Goal: Check status

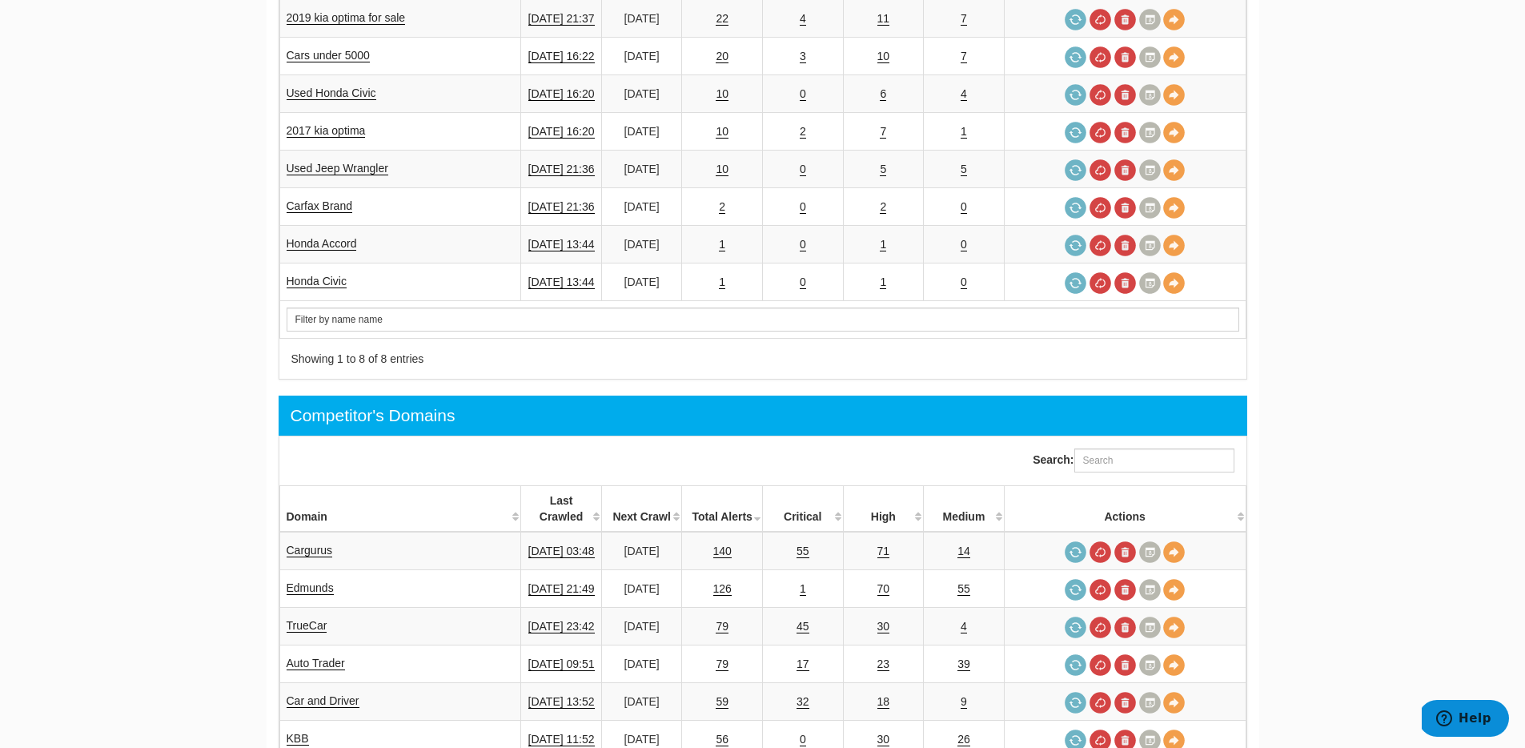
scroll to position [836, 0]
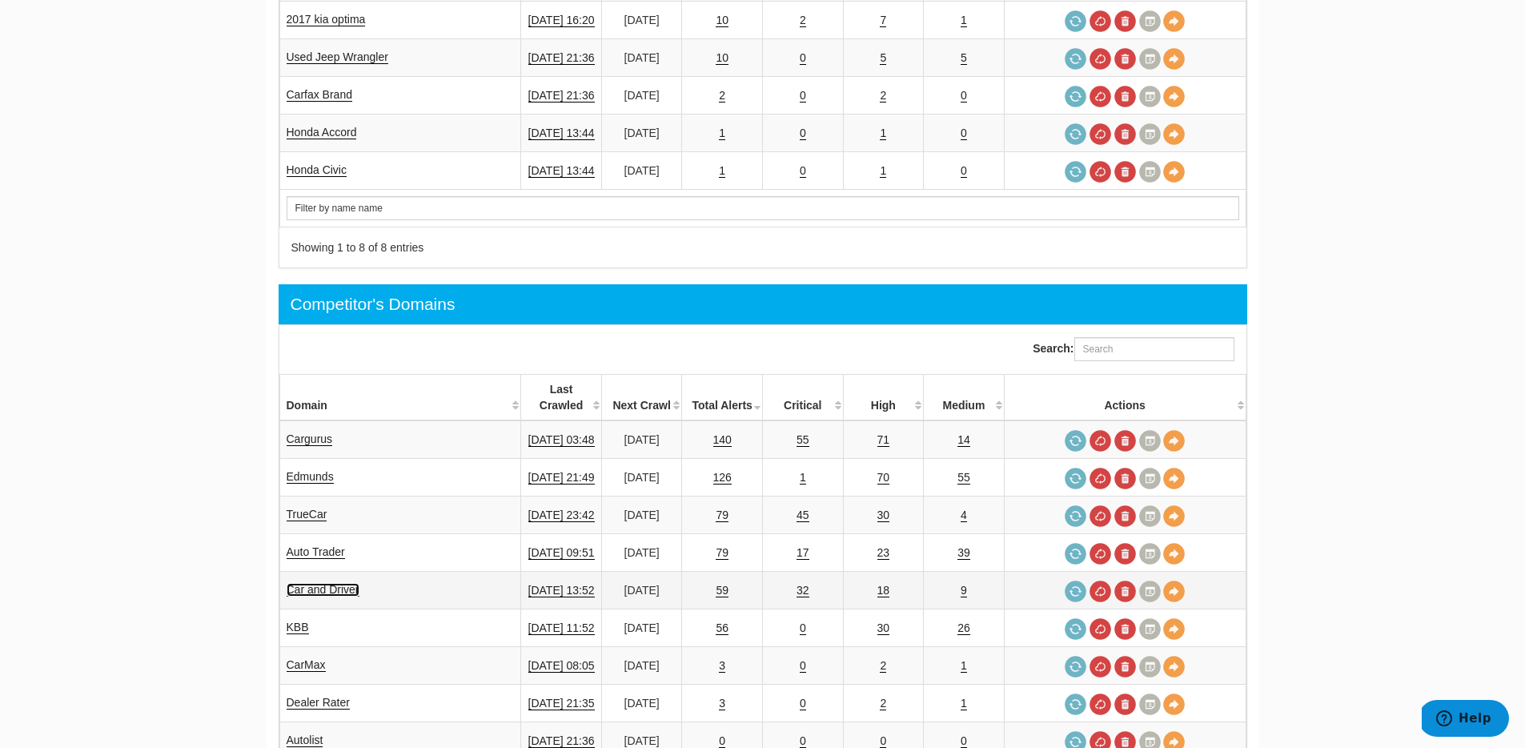
click at [352, 583] on link "Car and Driver" at bounding box center [323, 590] width 73 height 14
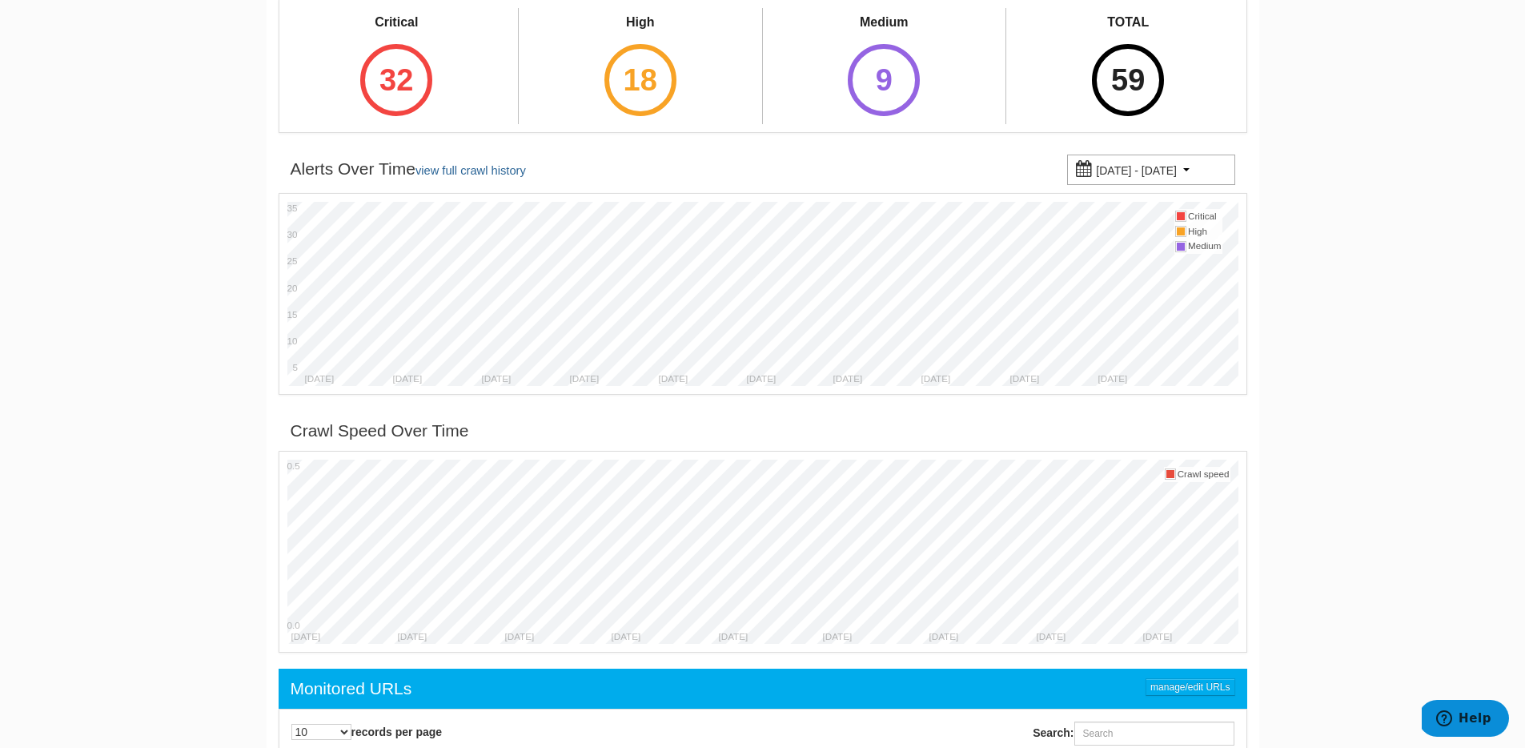
scroll to position [589, 0]
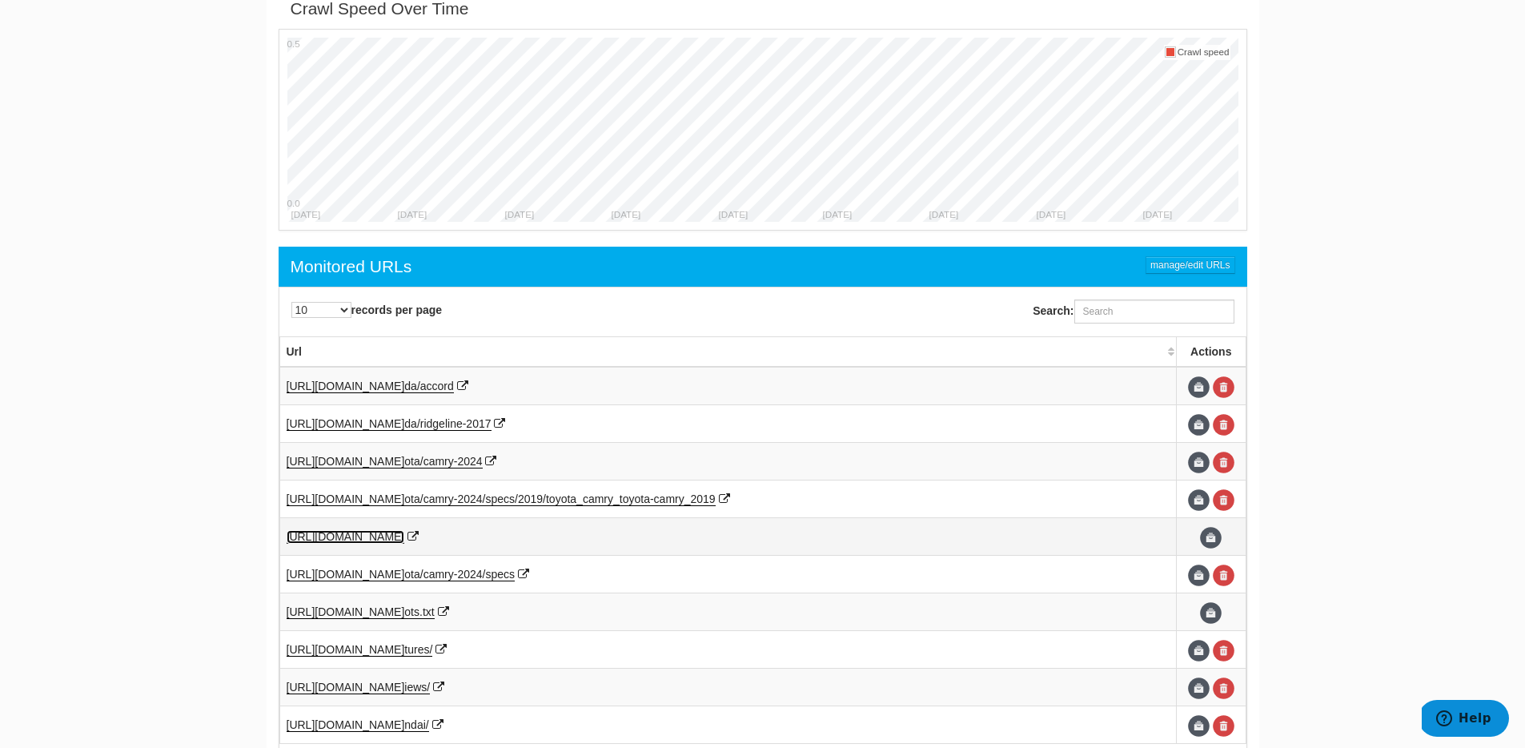
click at [392, 543] on span "https://www.caranddriver.com/" at bounding box center [346, 536] width 119 height 13
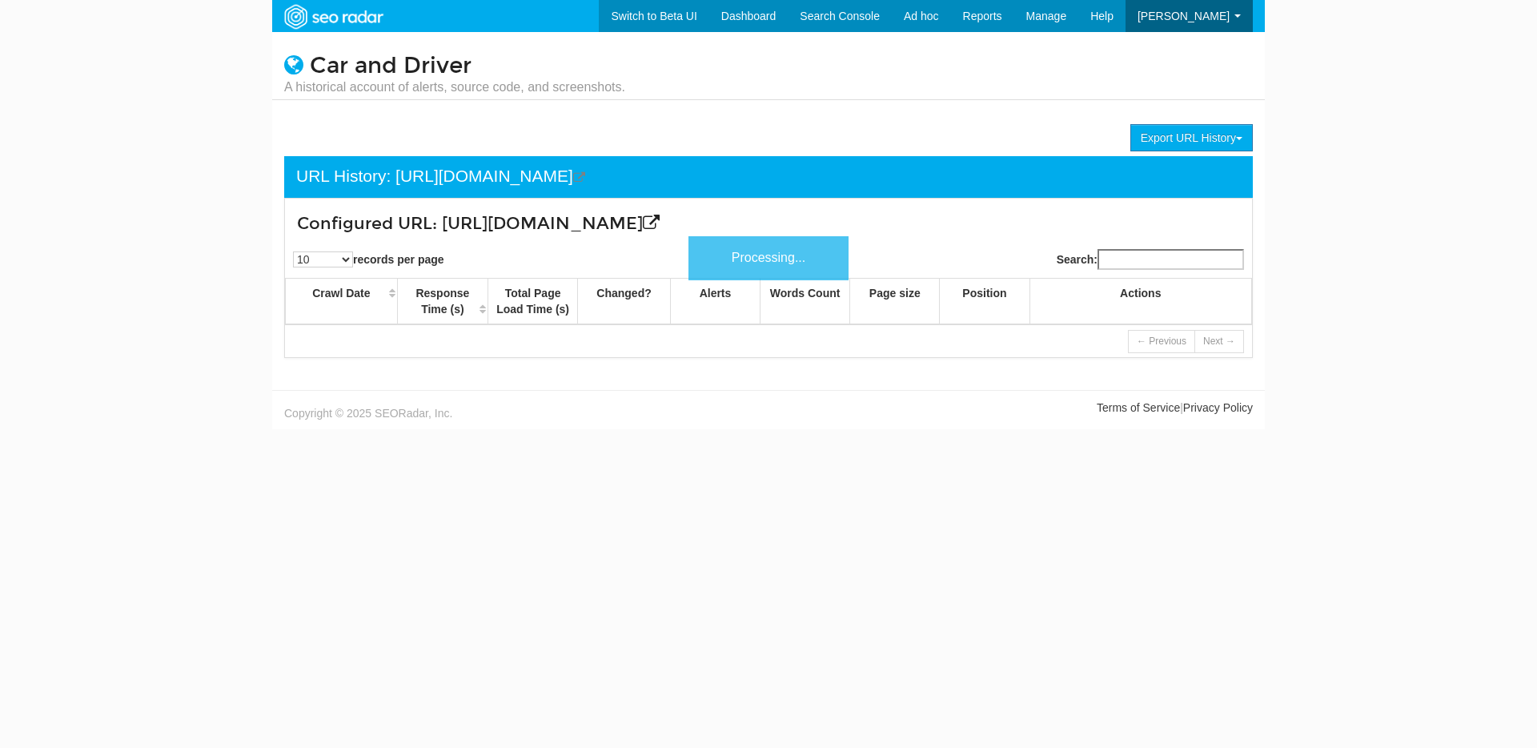
scroll to position [64, 0]
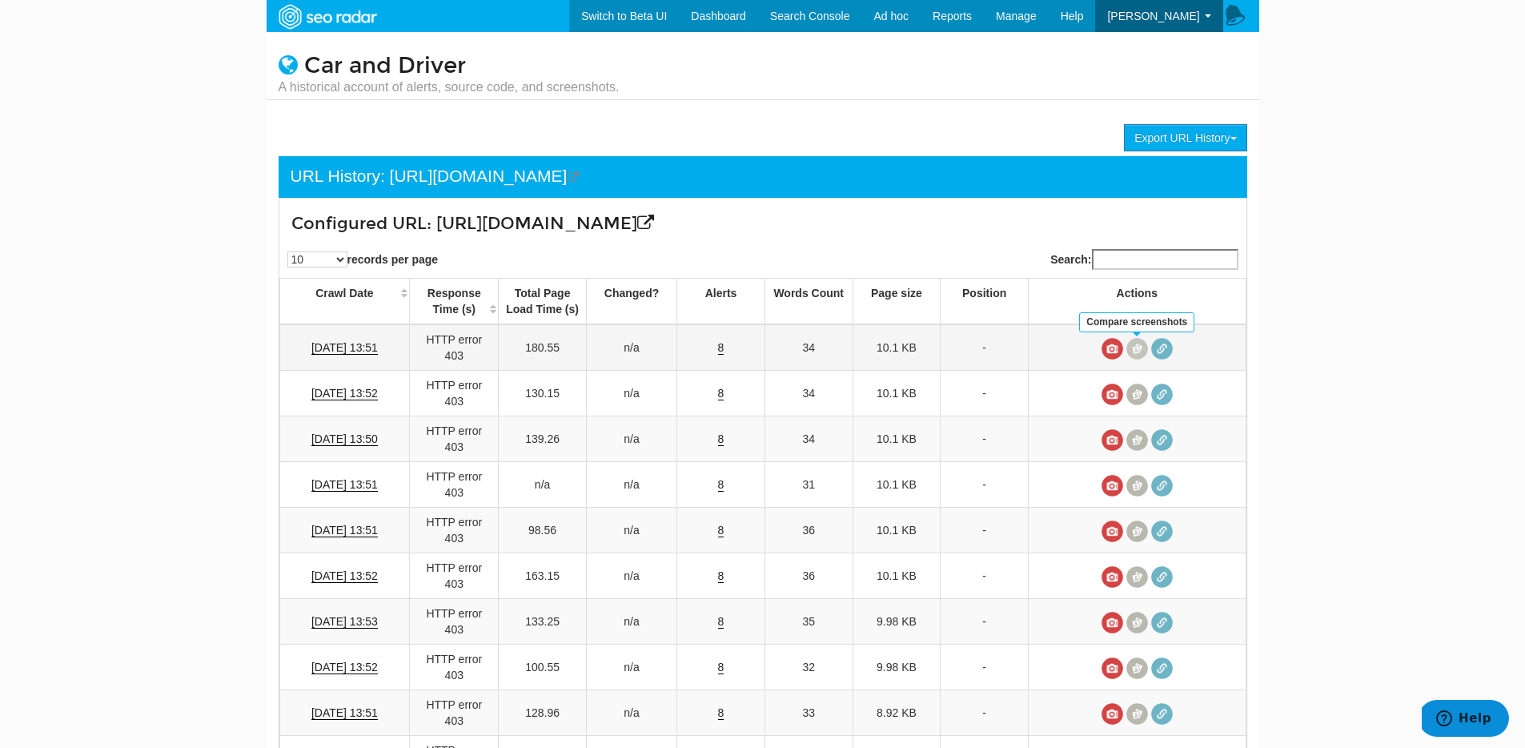
click at [1132, 349] on span at bounding box center [1138, 349] width 22 height 22
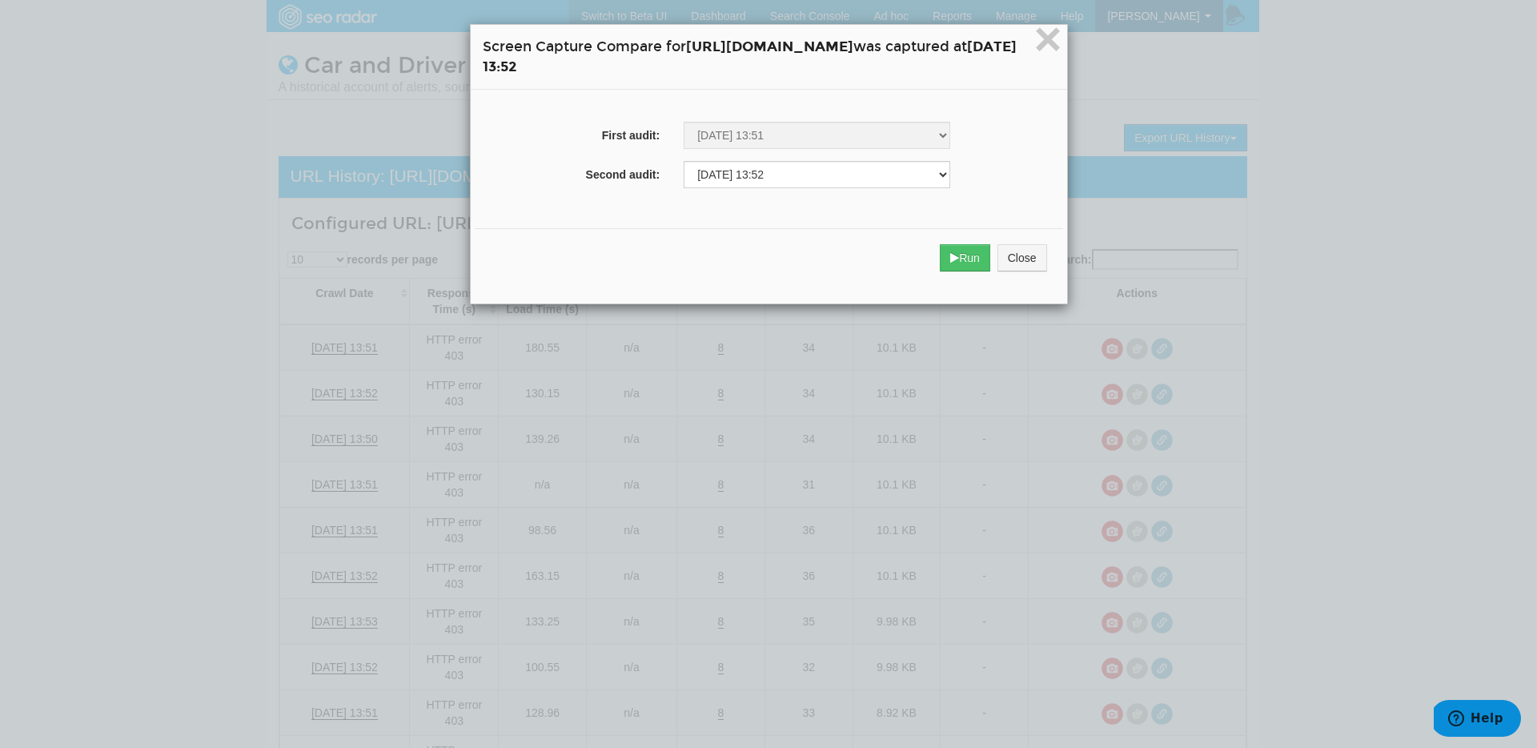
click at [985, 256] on div "Run Close" at bounding box center [769, 257] width 589 height 59
click at [959, 259] on icon "submit" at bounding box center [954, 257] width 9 height 11
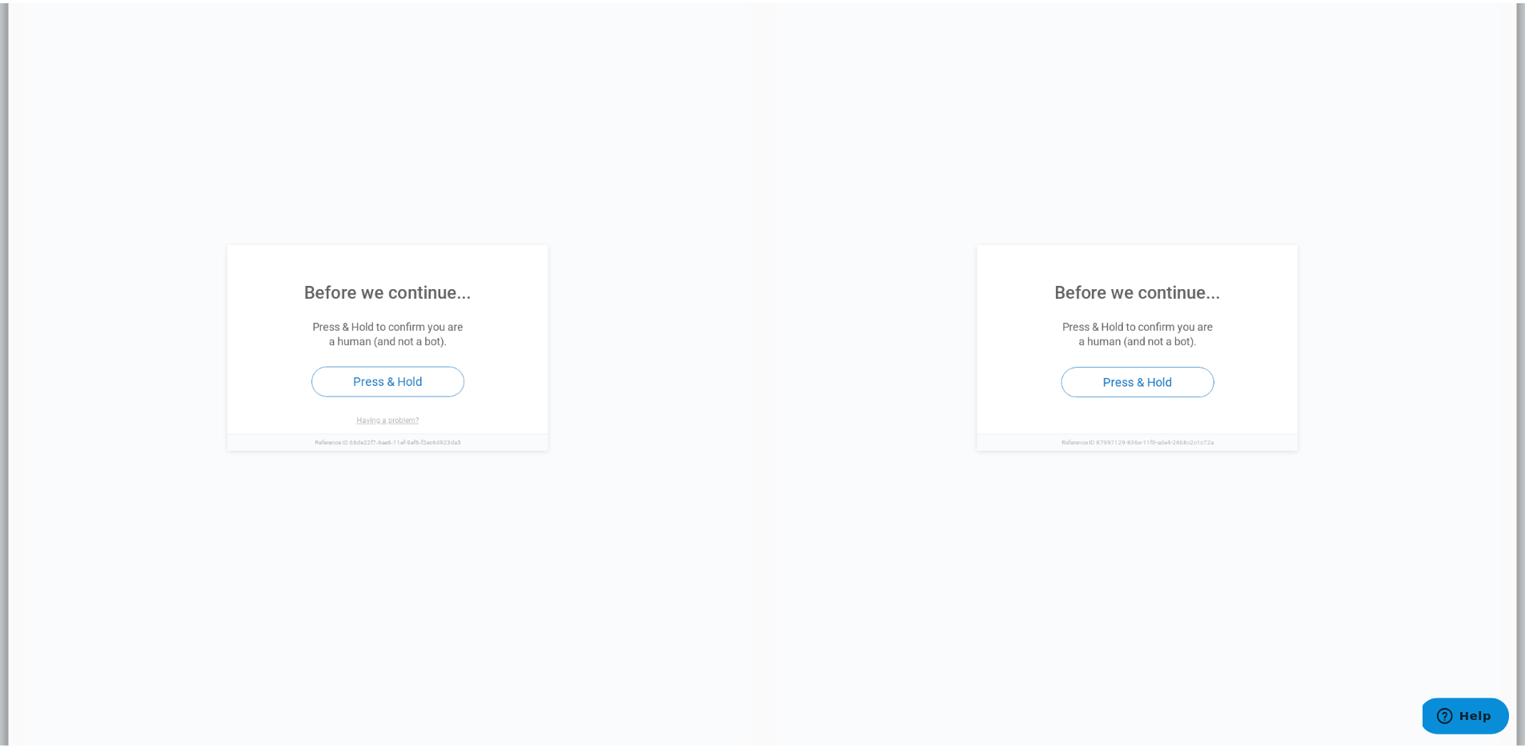
scroll to position [0, 0]
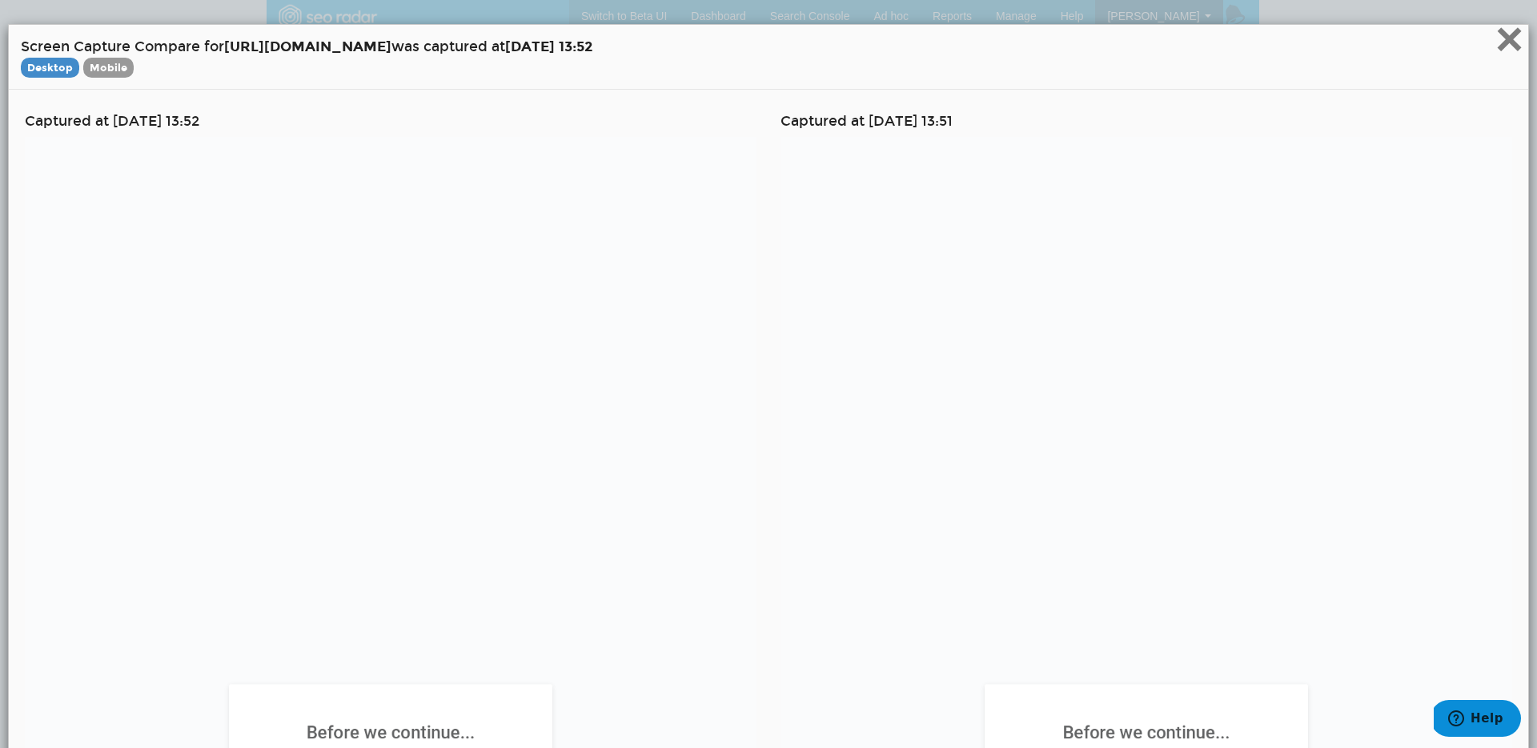
click at [1507, 53] on span "×" at bounding box center [1510, 39] width 28 height 54
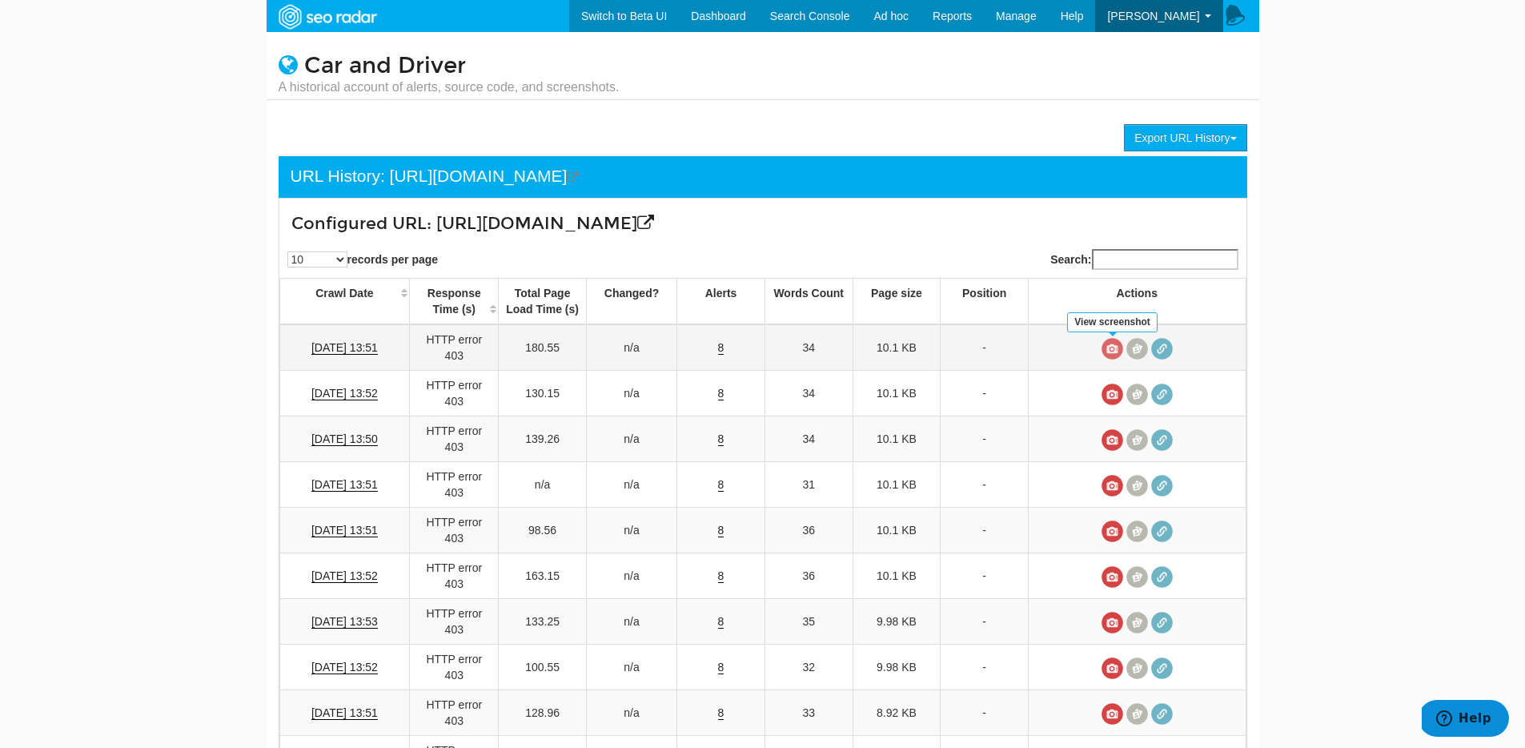
click at [1111, 347] on span at bounding box center [1113, 349] width 22 height 22
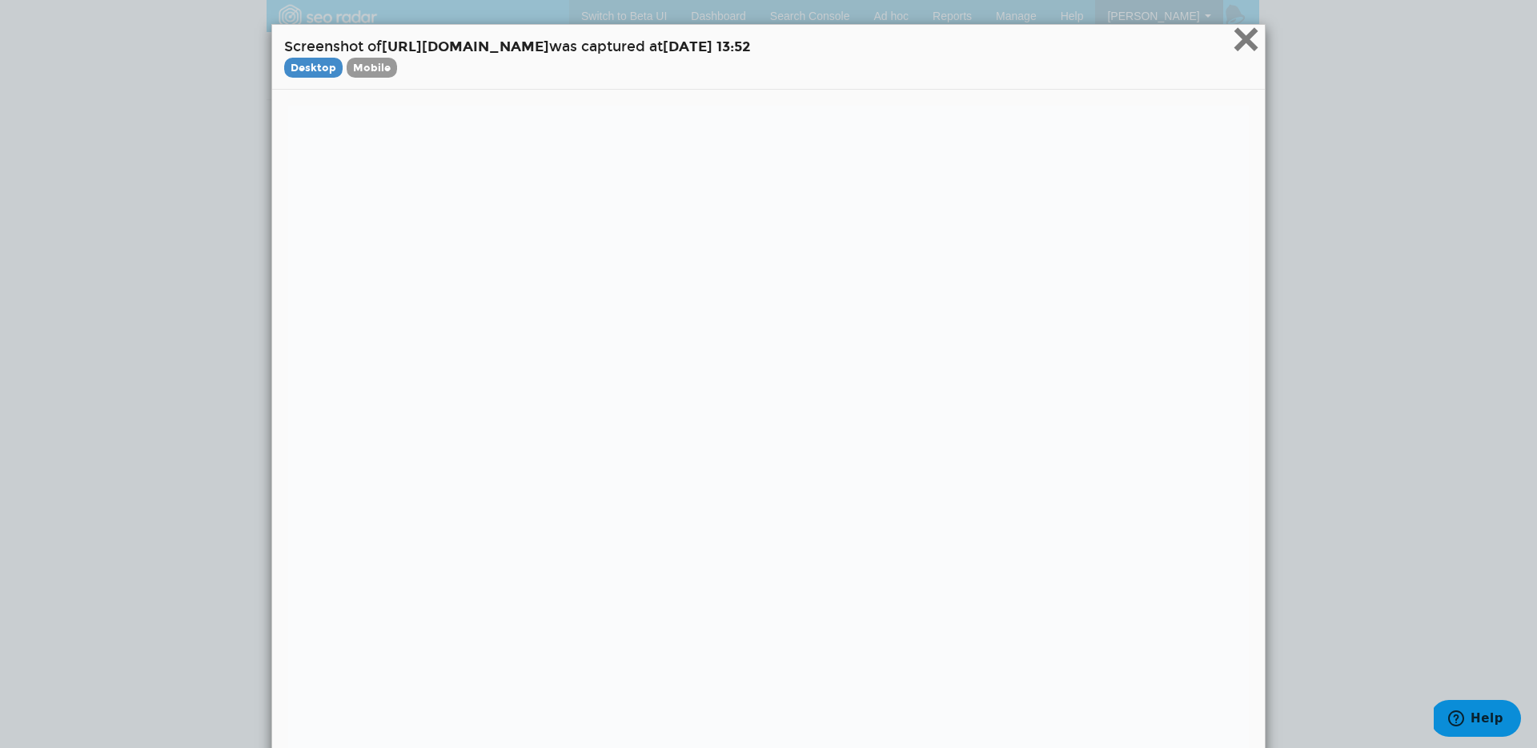
click at [1241, 46] on span "×" at bounding box center [1246, 39] width 28 height 54
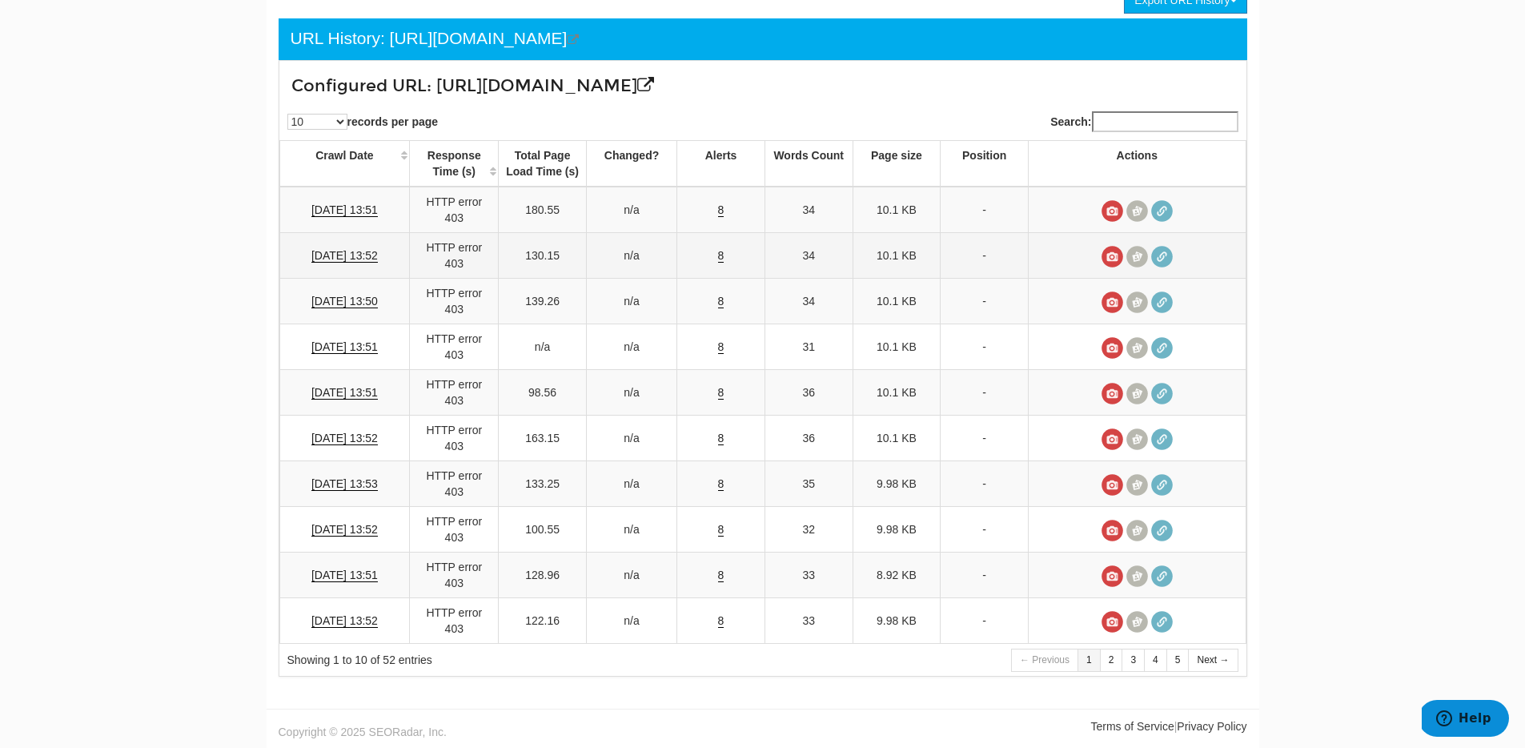
scroll to position [139, 0]
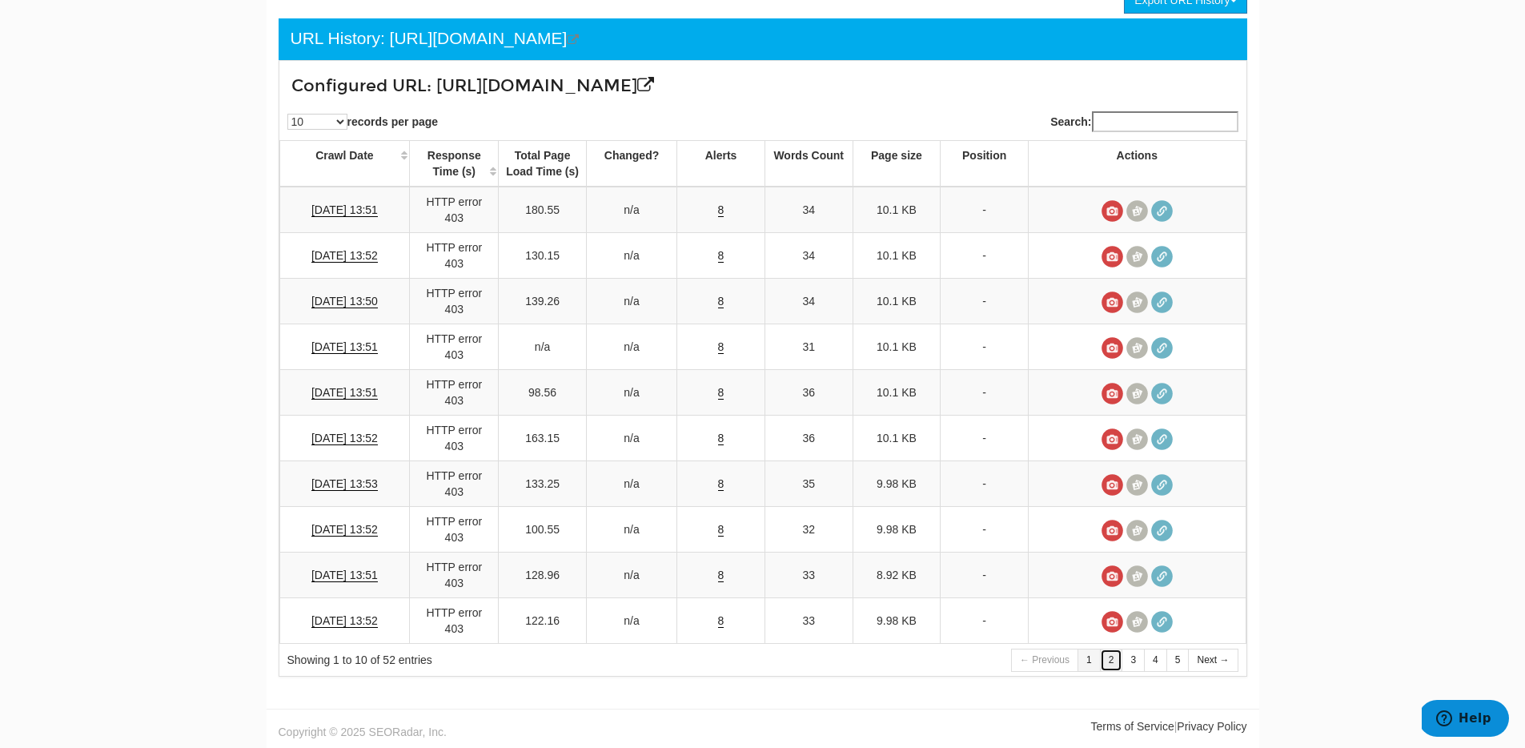
click at [1116, 655] on link "2" at bounding box center [1111, 660] width 23 height 23
click at [1131, 660] on link "3" at bounding box center [1133, 660] width 23 height 23
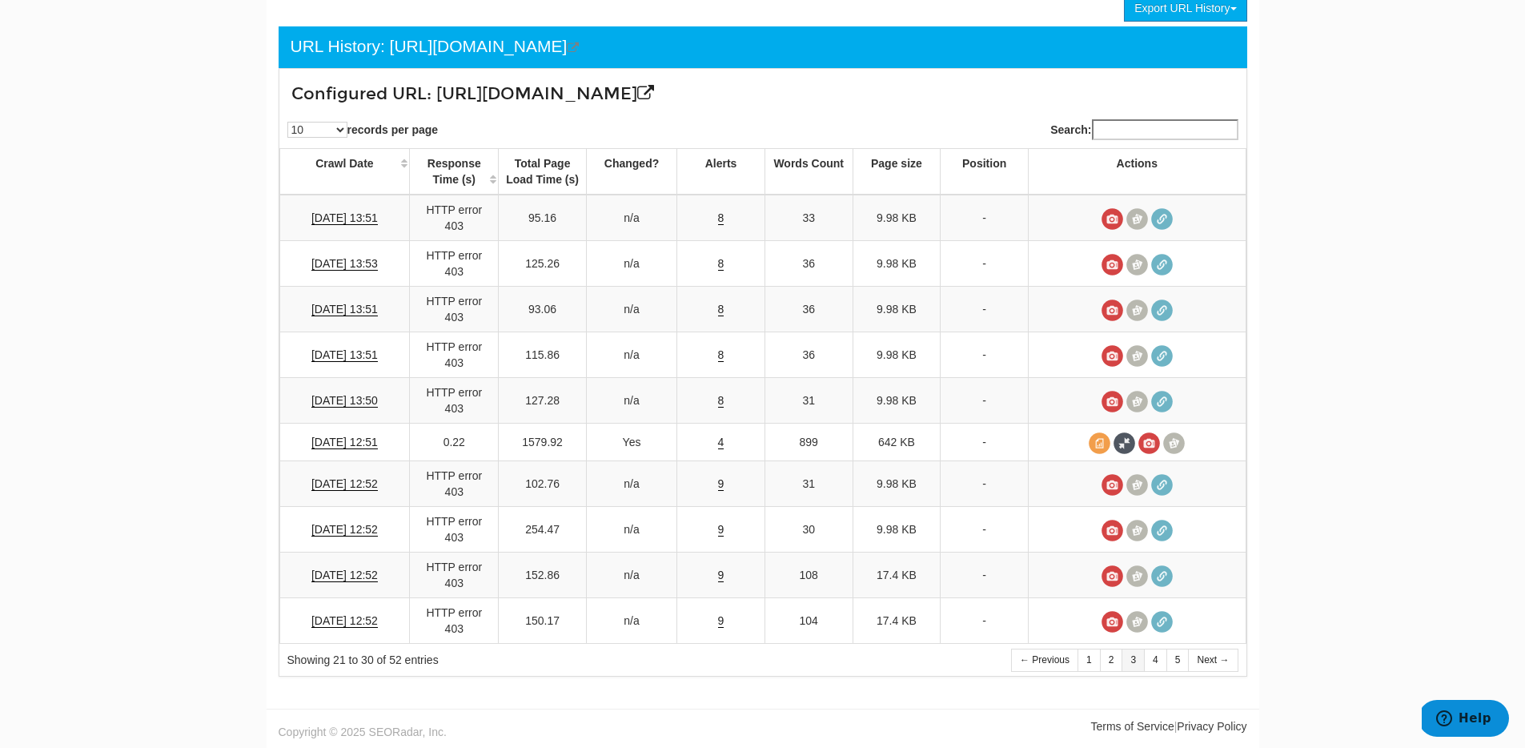
scroll to position [131, 0]
